Goal: Check status: Check status

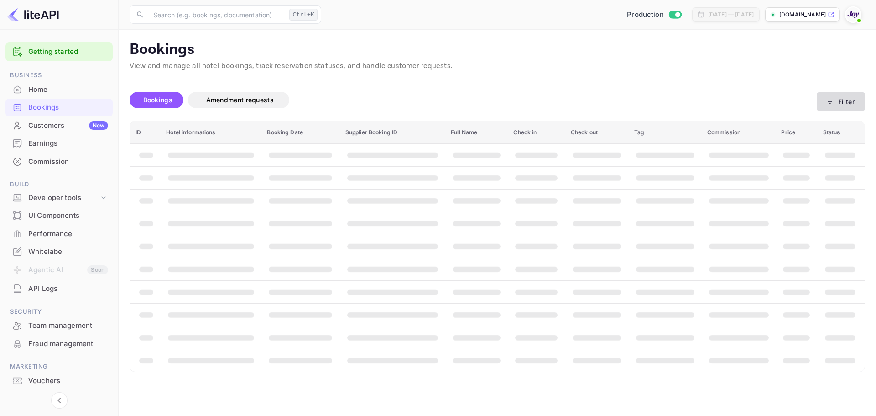
click at [850, 100] on button "Filter" at bounding box center [841, 101] width 48 height 19
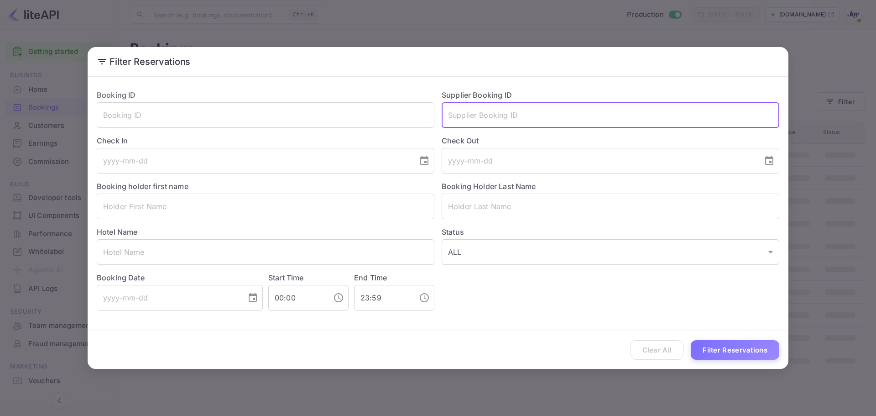
click at [543, 120] on input "text" at bounding box center [611, 115] width 338 height 26
paste input "9071133662365"
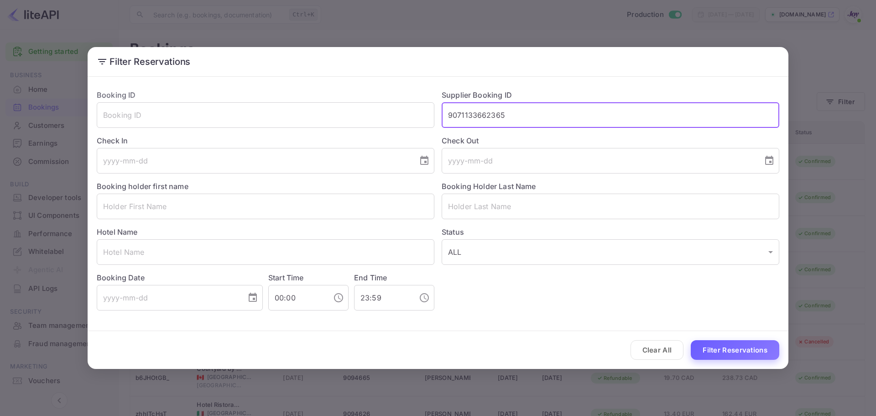
click at [738, 349] on button "Filter Reservations" at bounding box center [735, 350] width 89 height 20
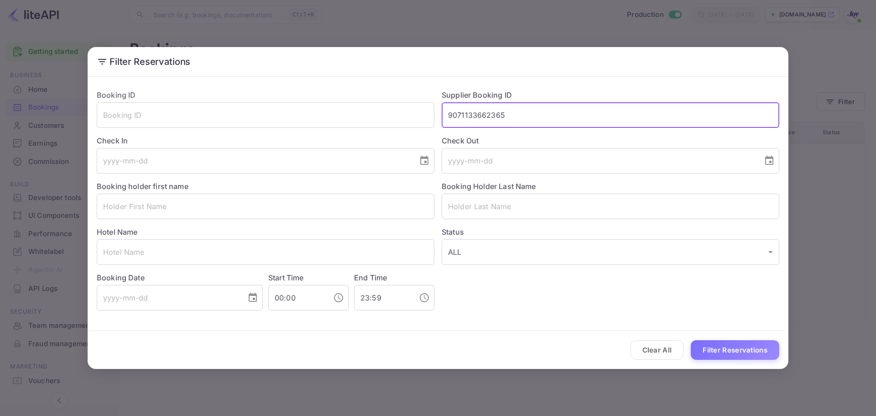
click at [486, 117] on input "9071133662365" at bounding box center [611, 115] width 338 height 26
paste input "2250071756"
type input "2250071756"
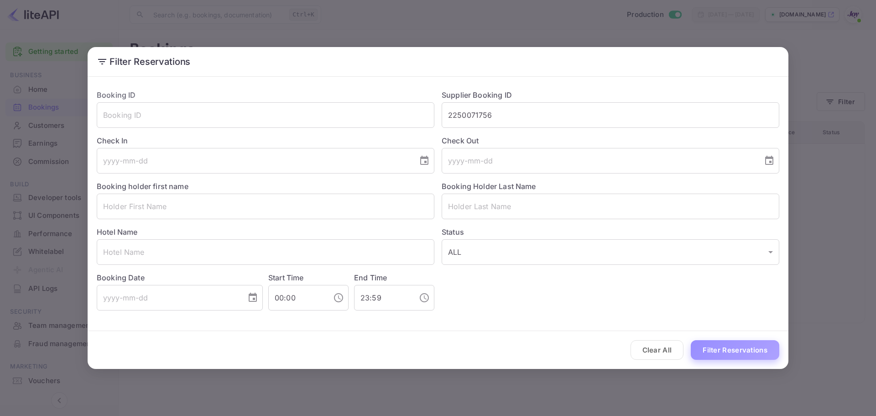
click at [749, 348] on button "Filter Reservations" at bounding box center [735, 350] width 89 height 20
click at [468, 118] on input "2250071756" at bounding box center [611, 115] width 338 height 26
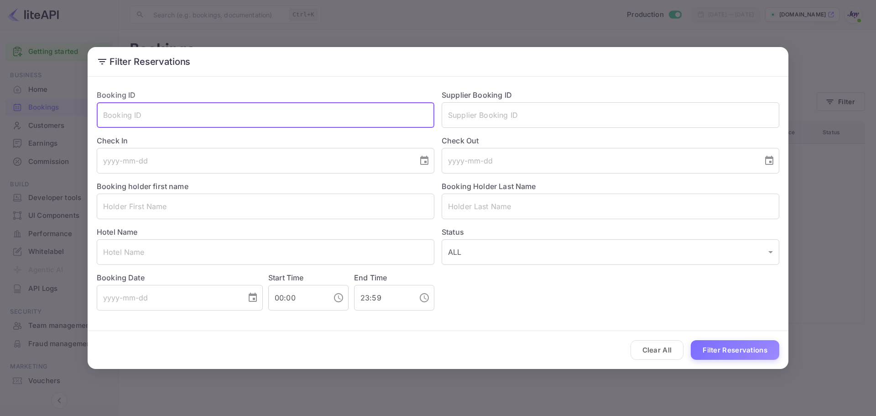
click at [164, 114] on input "text" at bounding box center [266, 115] width 338 height 26
paste input "2250071756"
type input "2250071756"
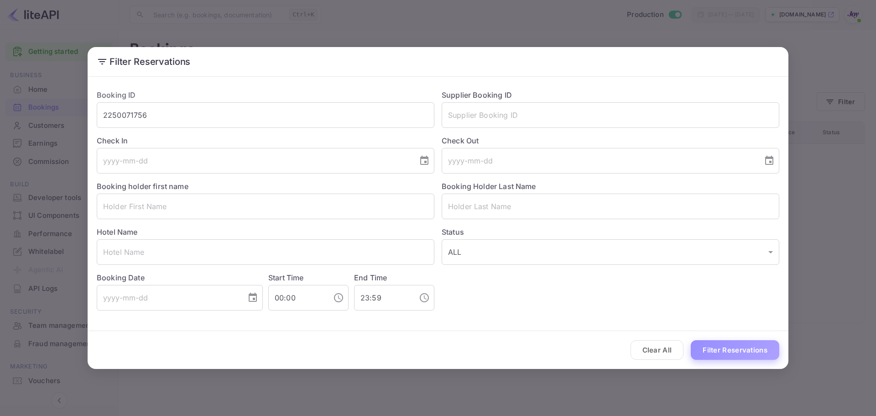
click at [731, 345] on button "Filter Reservations" at bounding box center [735, 350] width 89 height 20
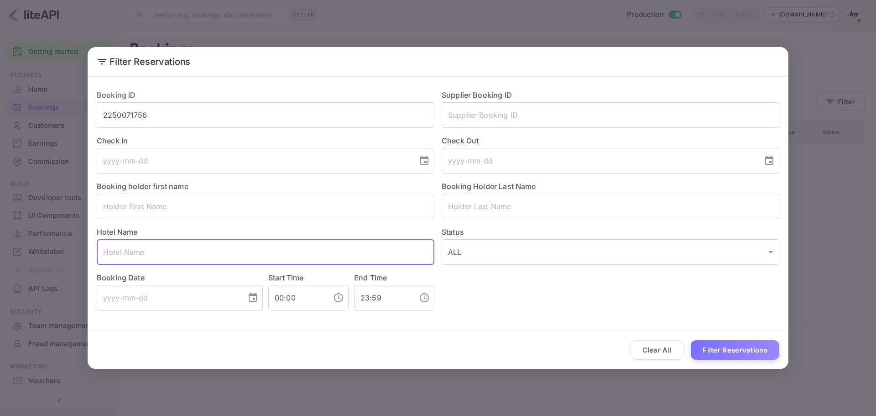
click at [165, 241] on input "text" at bounding box center [266, 252] width 338 height 26
paste input "[GEOGRAPHIC_DATA]"
type input "[GEOGRAPHIC_DATA]"
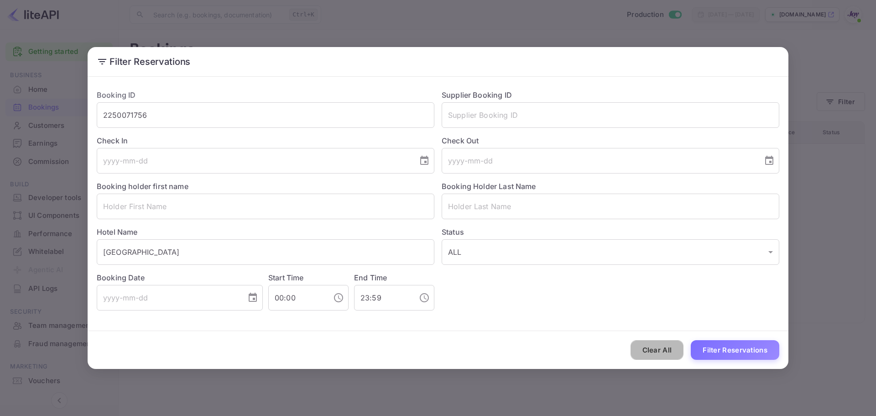
click at [660, 351] on button "Clear All" at bounding box center [657, 350] width 53 height 20
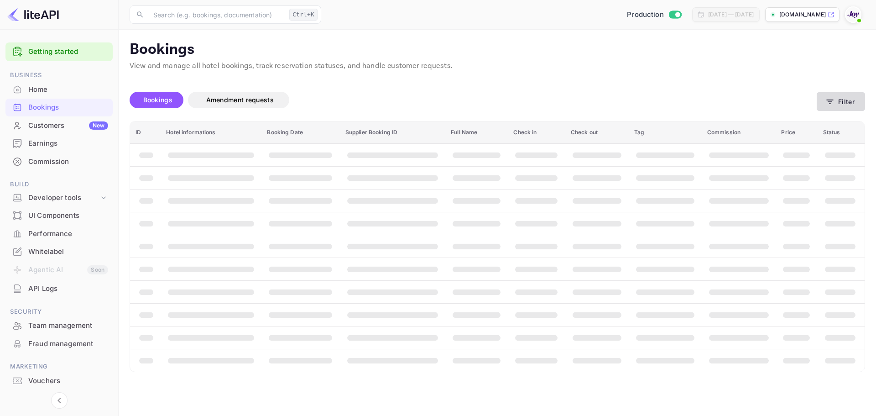
click at [848, 93] on button "Filter" at bounding box center [841, 101] width 48 height 19
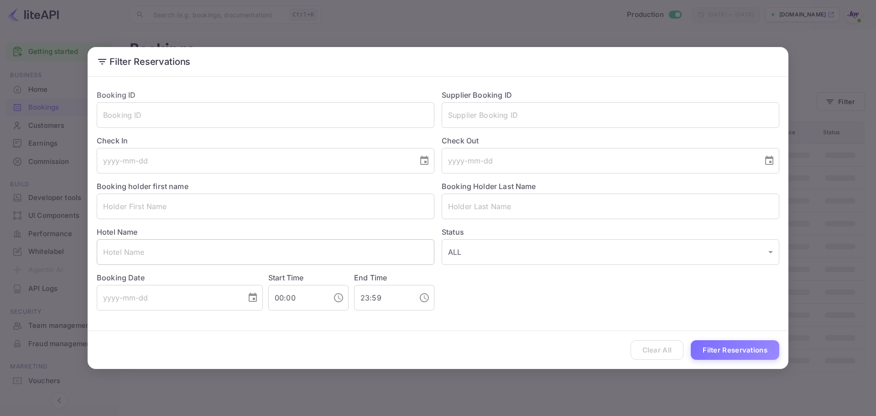
click at [286, 256] on input "text" at bounding box center [266, 252] width 338 height 26
paste input "[GEOGRAPHIC_DATA]"
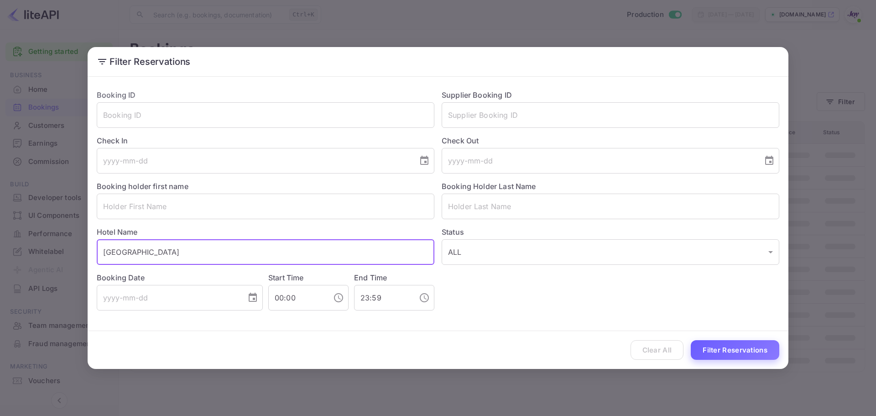
type input "[GEOGRAPHIC_DATA]"
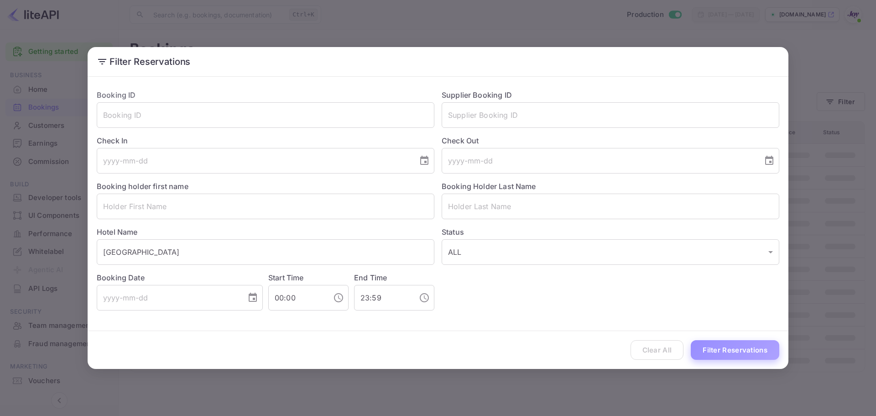
click at [747, 346] on button "Filter Reservations" at bounding box center [735, 350] width 89 height 20
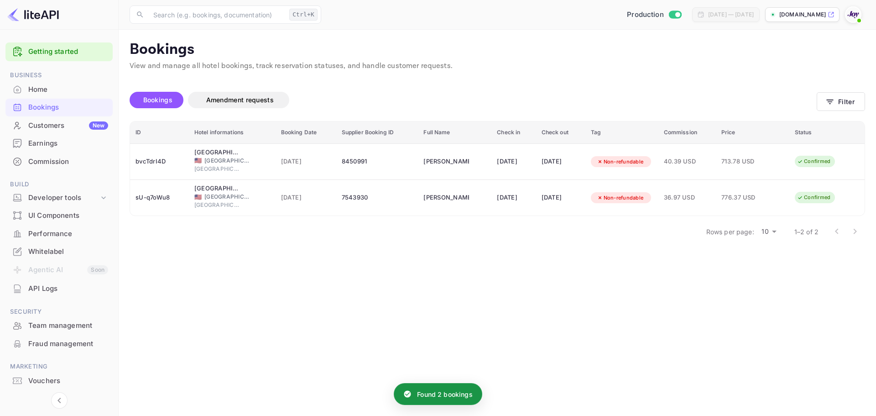
click at [559, 281] on main "Bookings View and manage all hotel bookings, track reservation statuses, and ha…" at bounding box center [497, 223] width 757 height 386
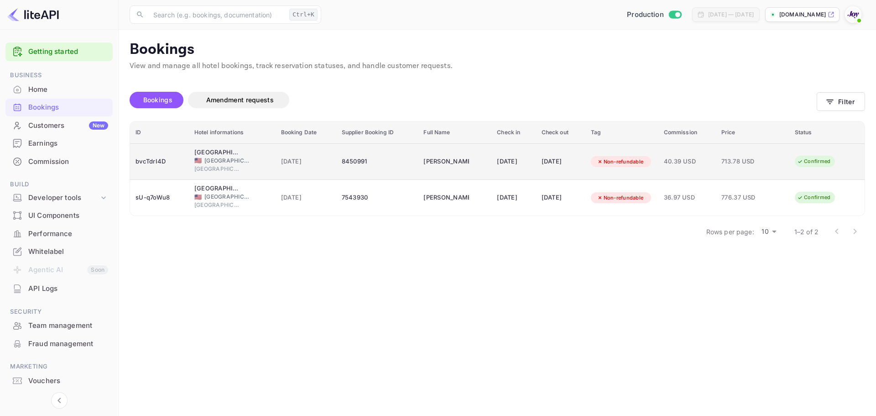
click at [380, 162] on div "8450991" at bounding box center [377, 161] width 71 height 15
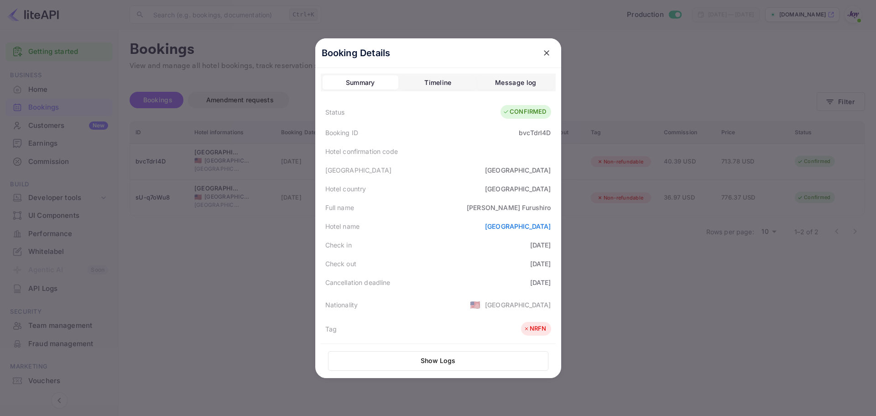
click at [528, 135] on div "bvcTdrI4D" at bounding box center [535, 133] width 32 height 10
copy div "bvcTdrI4D"
click at [544, 56] on icon "close" at bounding box center [546, 52] width 9 height 9
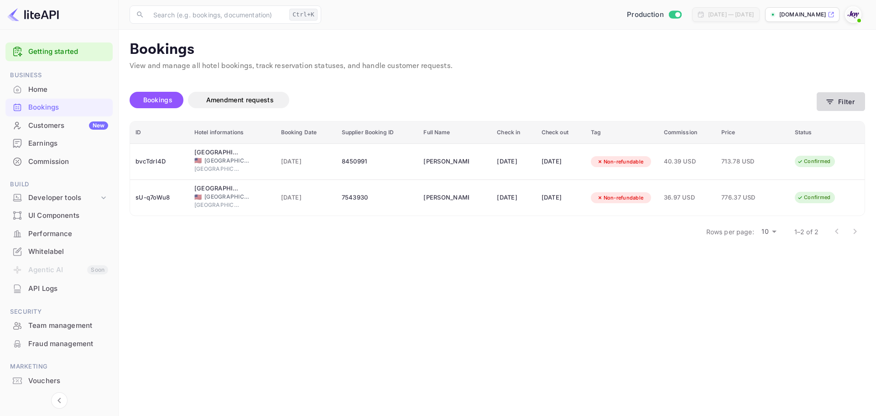
click at [839, 103] on button "Filter" at bounding box center [841, 101] width 48 height 19
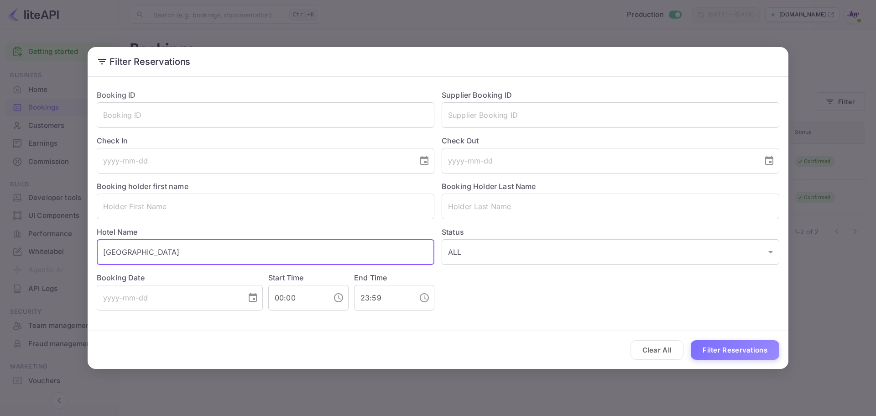
drag, startPoint x: 183, startPoint y: 252, endPoint x: 100, endPoint y: 263, distance: 84.2
click at [100, 263] on input "[GEOGRAPHIC_DATA]" at bounding box center [266, 252] width 338 height 26
click at [517, 115] on input "text" at bounding box center [611, 115] width 338 height 26
paste input "285467"
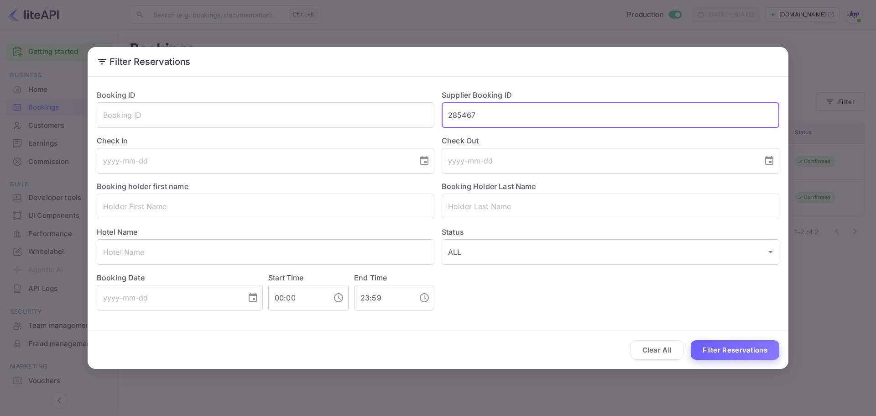
type input "285467"
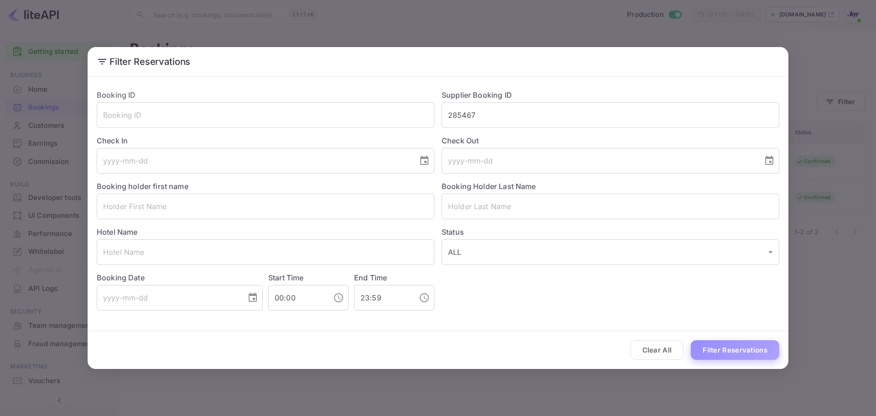
click at [728, 354] on button "Filter Reservations" at bounding box center [735, 350] width 89 height 20
click at [465, 113] on input "285467" at bounding box center [611, 115] width 338 height 26
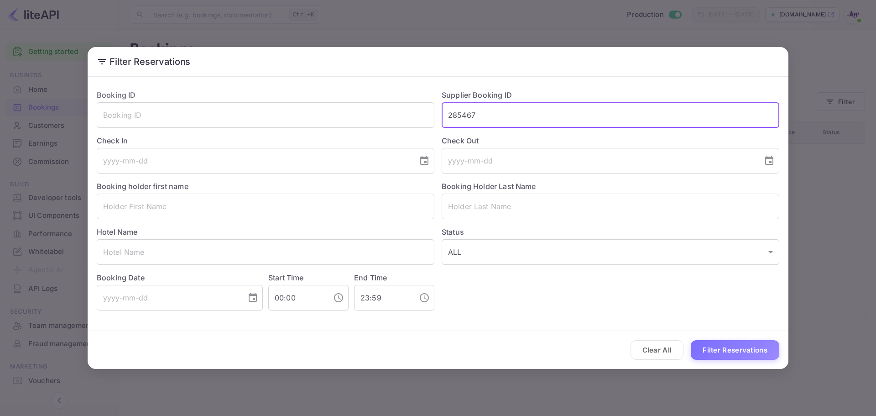
click at [465, 113] on input "285467" at bounding box center [611, 115] width 338 height 26
click at [248, 204] on input "text" at bounding box center [266, 206] width 338 height 26
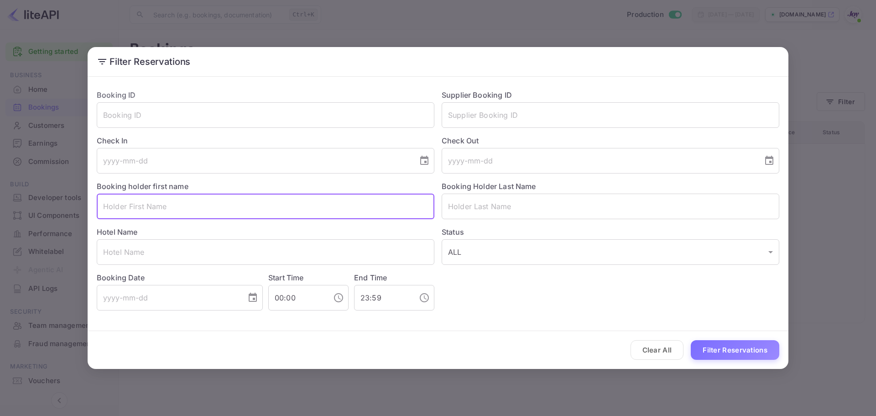
paste input "[PERSON_NAME]"
click at [151, 209] on input "[PERSON_NAME]" at bounding box center [266, 206] width 338 height 26
type input "[PERSON_NAME]"
click at [468, 212] on input "text" at bounding box center [611, 206] width 338 height 26
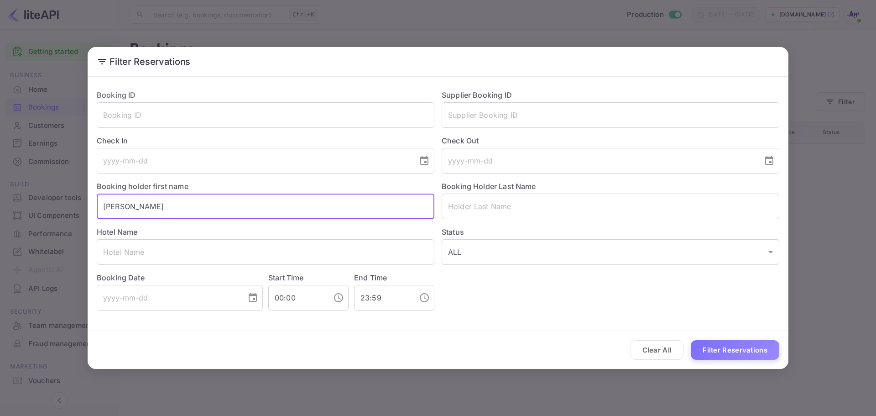
paste input "[PERSON_NAME]"
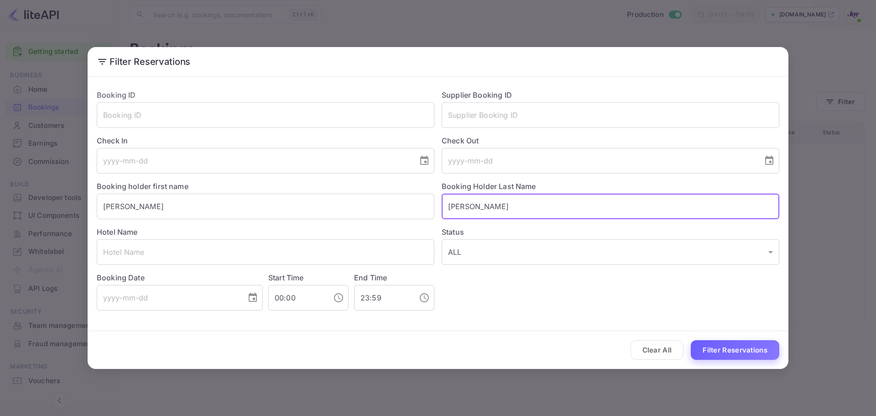
type input "[PERSON_NAME]"
click at [742, 353] on button "Filter Reservations" at bounding box center [735, 350] width 89 height 20
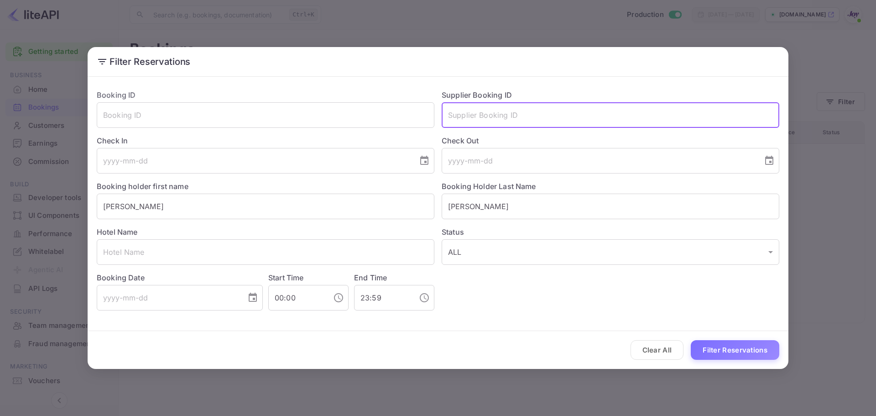
click at [526, 121] on input "text" at bounding box center [611, 115] width 338 height 26
paste input "8975771"
type input "8975771"
click at [468, 204] on input "[PERSON_NAME]" at bounding box center [611, 206] width 338 height 26
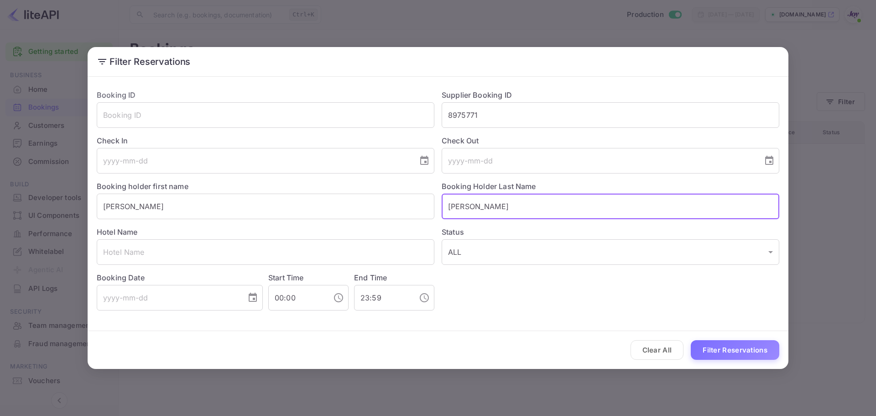
click at [468, 204] on input "[PERSON_NAME]" at bounding box center [611, 206] width 338 height 26
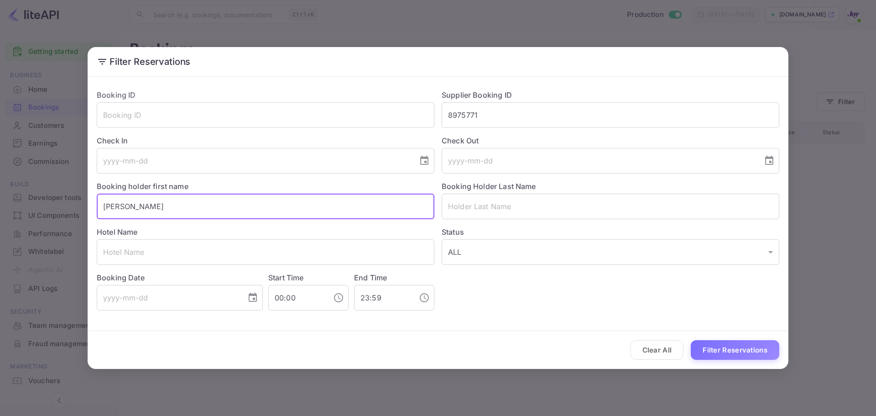
click at [126, 205] on input "[PERSON_NAME]" at bounding box center [266, 206] width 338 height 26
click at [732, 346] on button "Filter Reservations" at bounding box center [735, 350] width 89 height 20
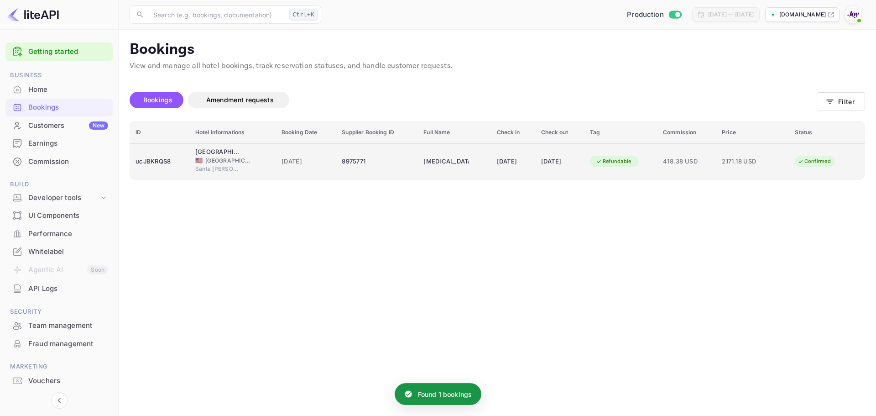
click at [218, 162] on span "[GEOGRAPHIC_DATA]" at bounding box center [228, 161] width 46 height 8
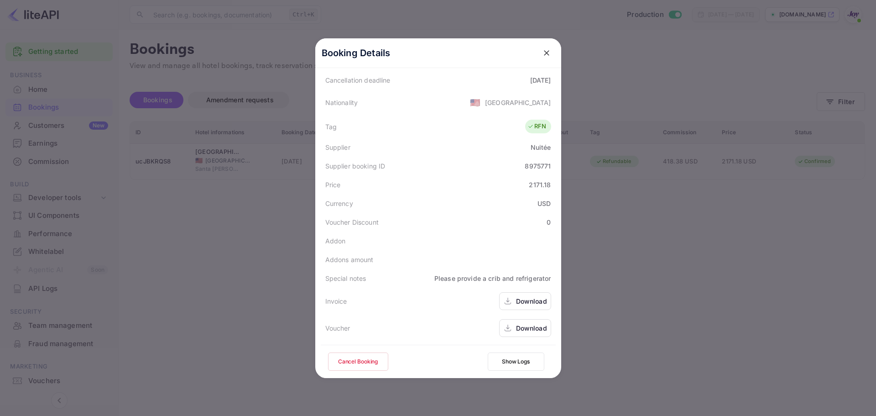
scroll to position [203, 0]
click at [518, 302] on div "Download" at bounding box center [531, 301] width 31 height 10
click at [526, 330] on div "Download" at bounding box center [531, 328] width 31 height 10
